Goal: Transaction & Acquisition: Purchase product/service

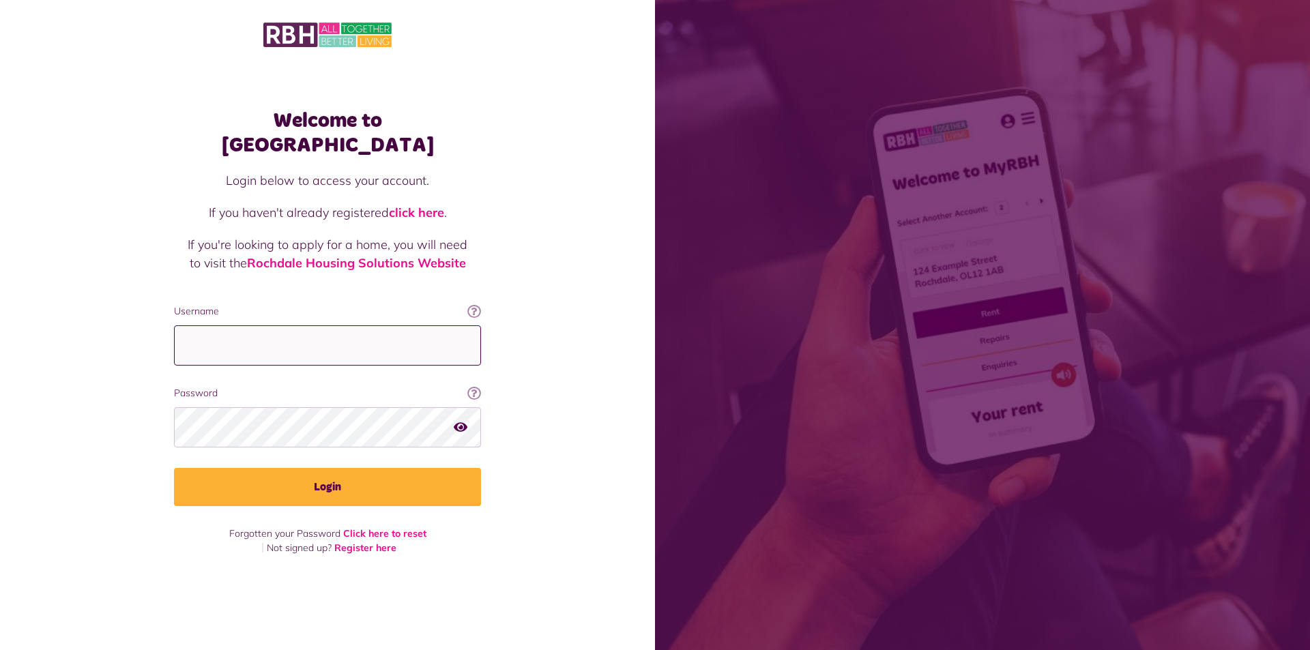
click at [314, 330] on input "Username" at bounding box center [327, 345] width 307 height 40
type input "**********"
click at [174, 468] on button "Login" at bounding box center [327, 487] width 307 height 38
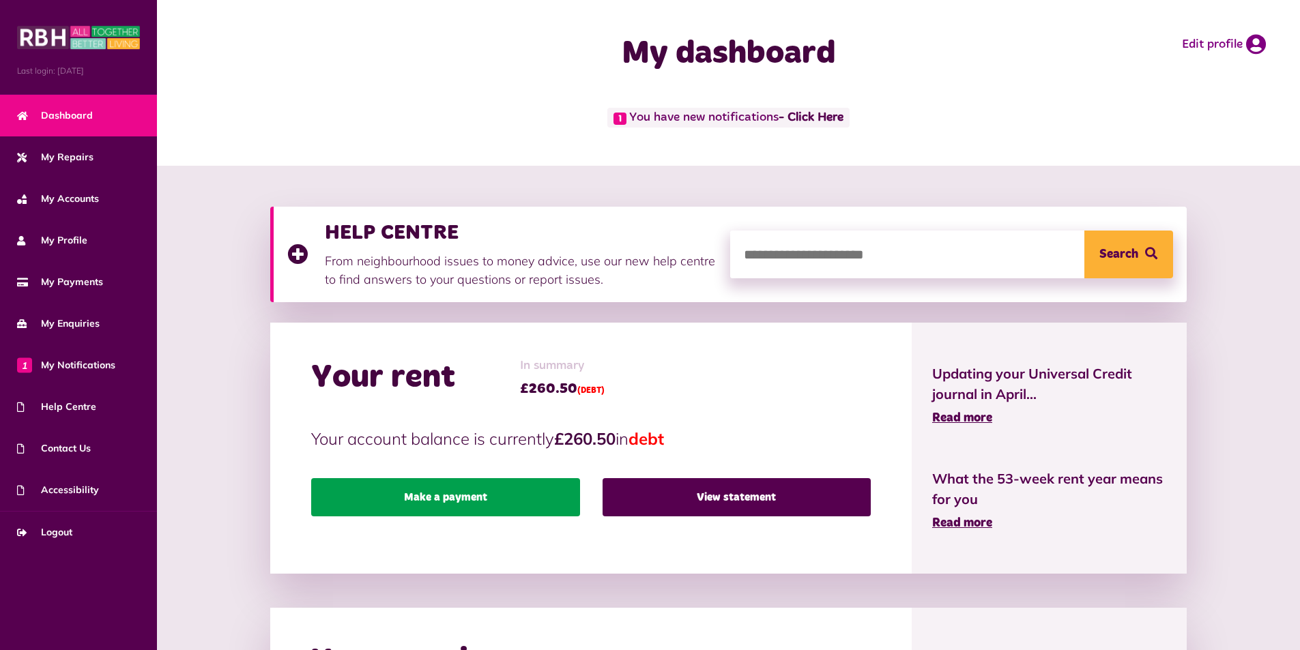
click at [424, 501] on link "Make a payment" at bounding box center [445, 497] width 268 height 38
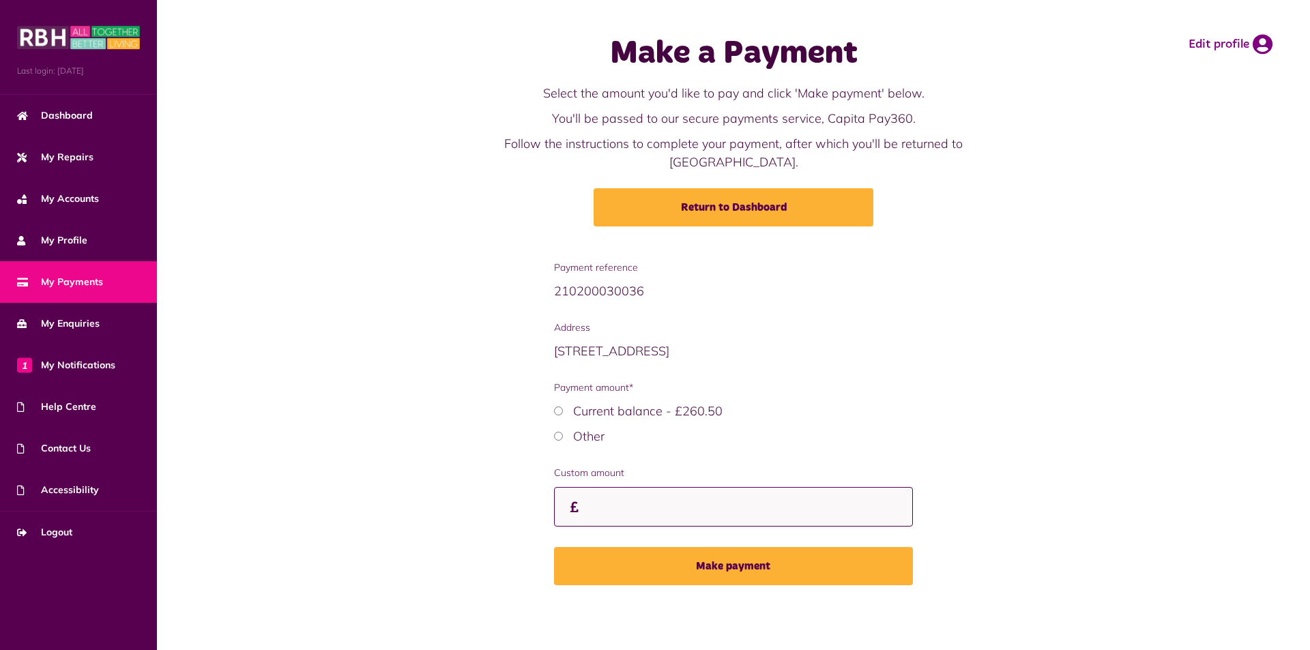
drag, startPoint x: 619, startPoint y: 472, endPoint x: 629, endPoint y: 486, distance: 16.7
click at [623, 487] on input "Custom amount" at bounding box center [734, 507] width 360 height 40
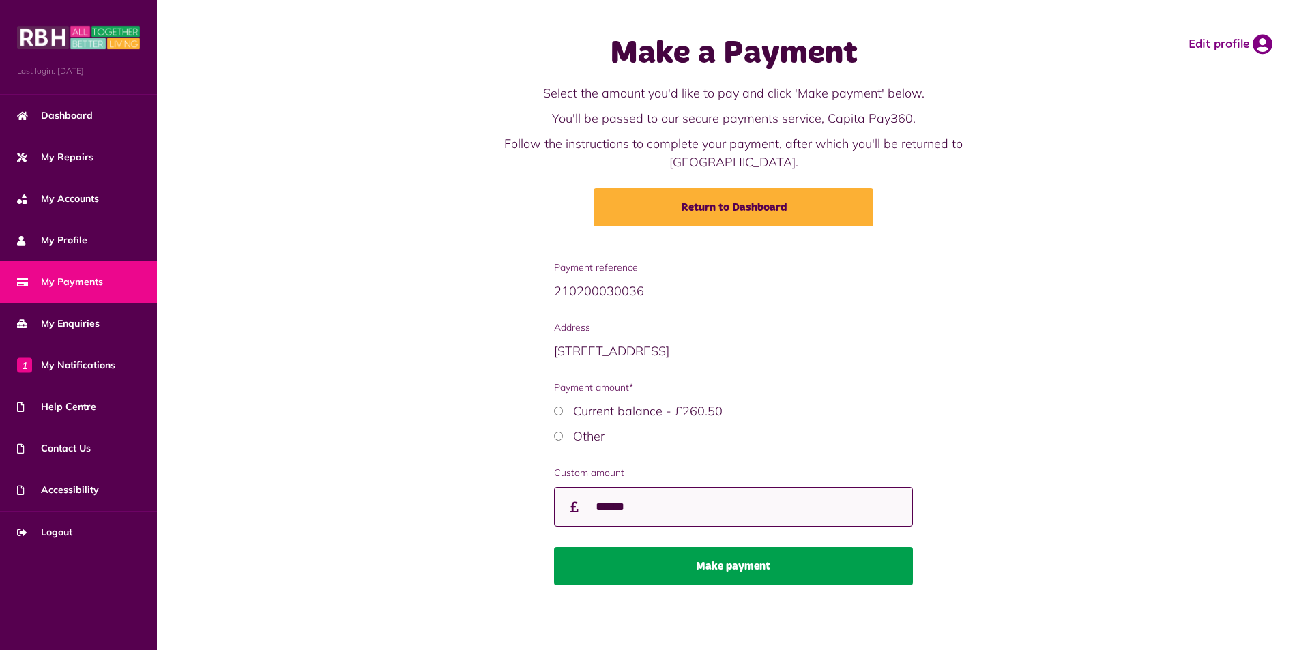
type input "******"
click at [639, 560] on button "Make payment" at bounding box center [734, 566] width 360 height 38
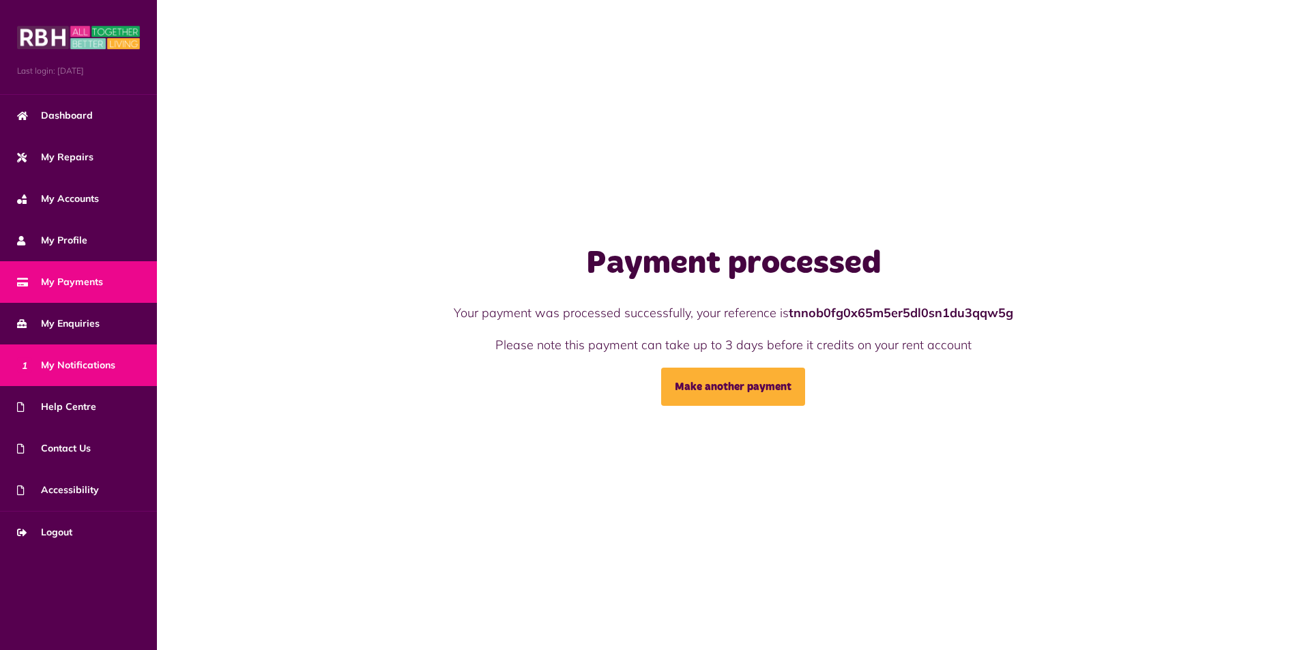
click at [109, 355] on link "1 My Notifications" at bounding box center [78, 365] width 157 height 42
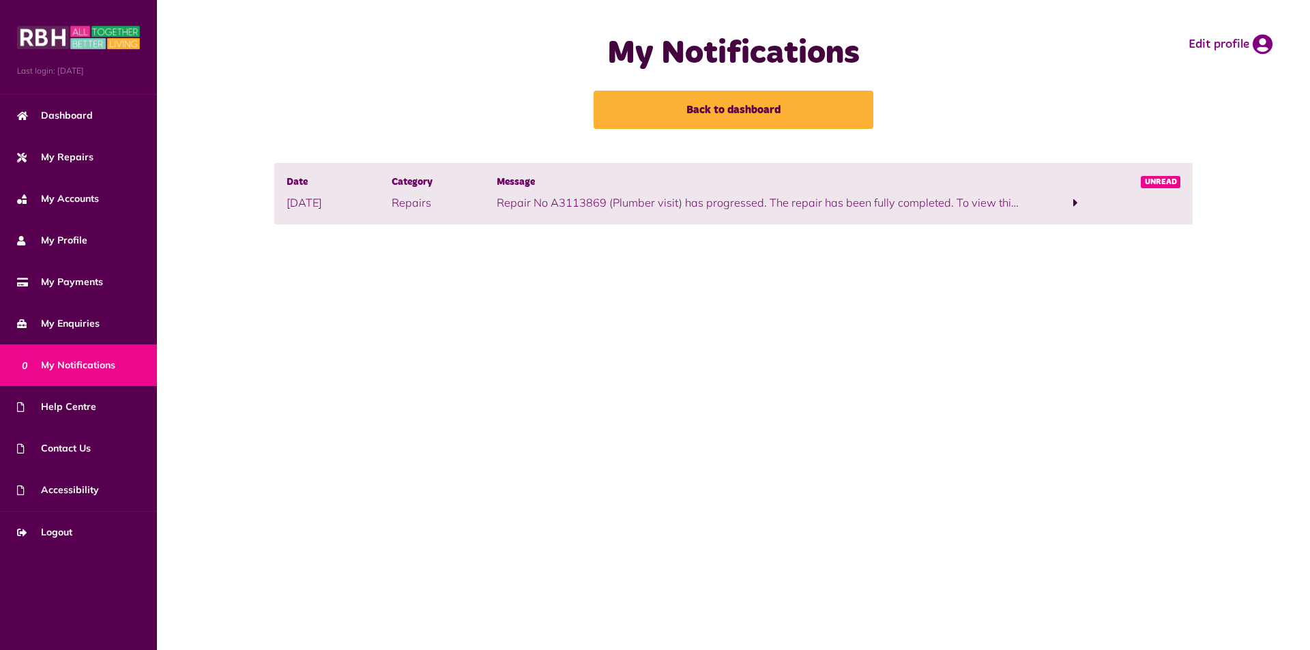
click at [1081, 199] on span at bounding box center [1075, 203] width 105 height 18
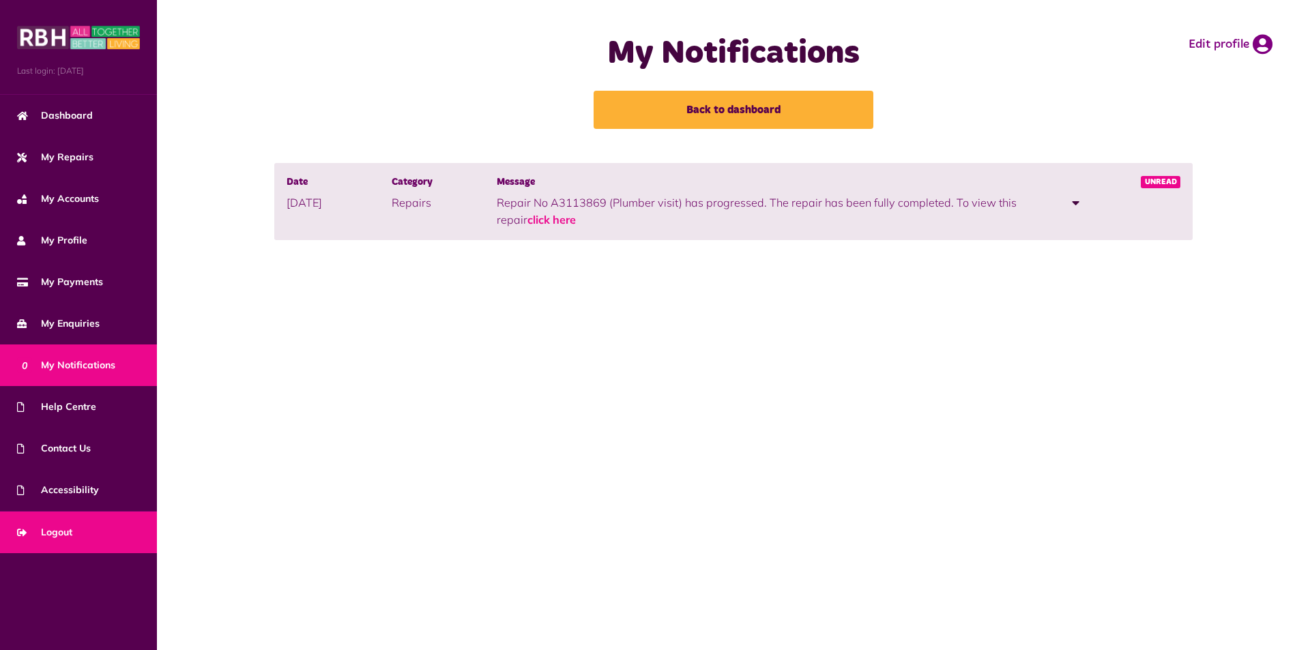
click at [104, 544] on link "Logout" at bounding box center [78, 533] width 157 height 42
